Goal: Navigation & Orientation: Go to known website

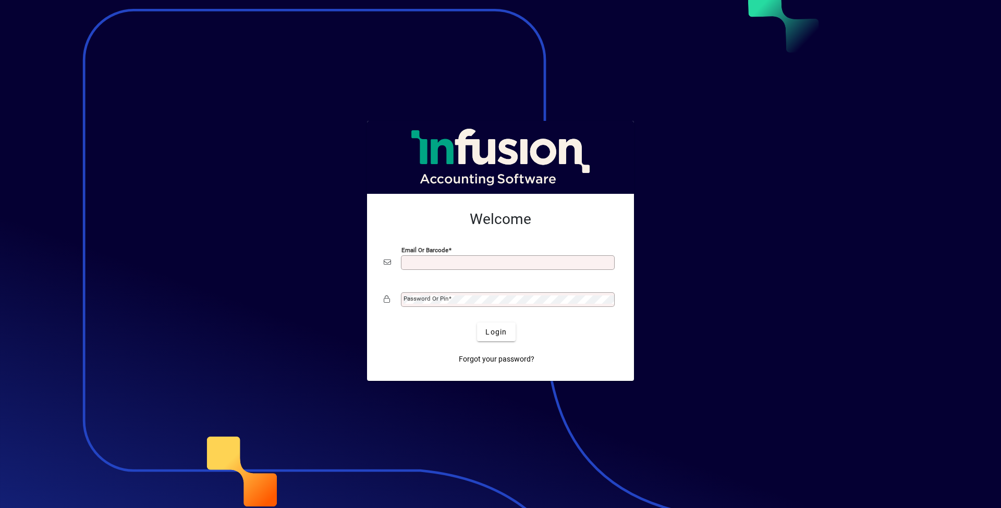
scroll to position [4, 0]
type input "**********"
click at [496, 331] on button "Login" at bounding box center [496, 332] width 38 height 19
